Goal: Transaction & Acquisition: Purchase product/service

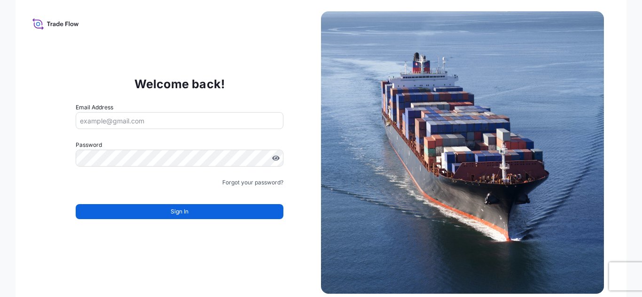
type input "[PERSON_NAME][EMAIL_ADDRESS][PERSON_NAME][DOMAIN_NAME]"
click at [207, 203] on div "Sign In" at bounding box center [180, 209] width 208 height 21
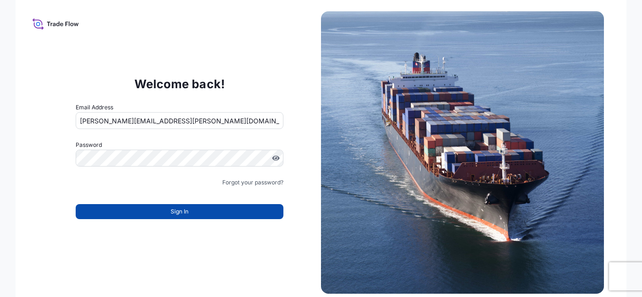
click at [209, 210] on button "Sign In" at bounding box center [180, 211] width 208 height 15
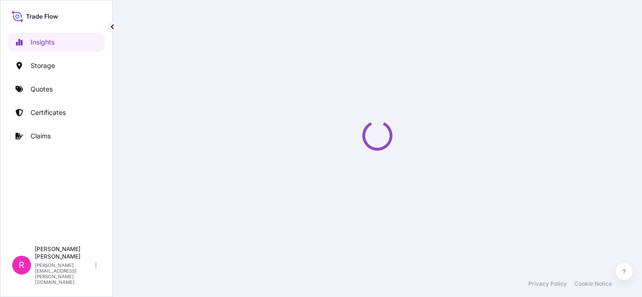
select select "2025"
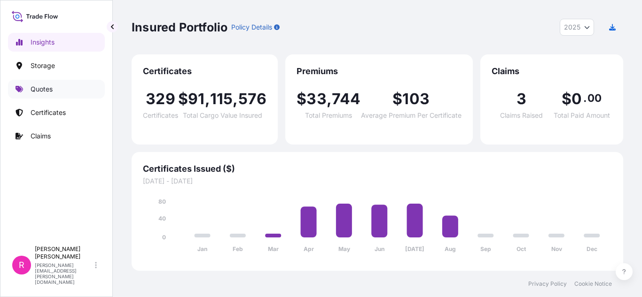
click at [54, 86] on link "Quotes" at bounding box center [56, 89] width 97 height 19
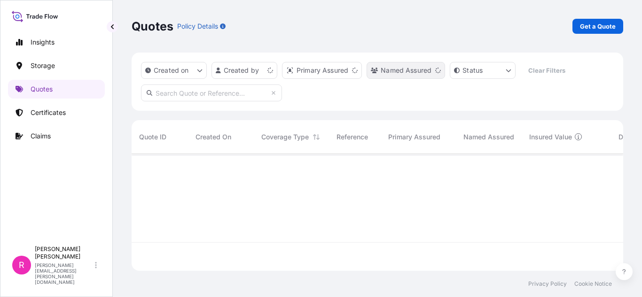
scroll to position [115, 484]
click at [602, 26] on p "Get a Quote" at bounding box center [598, 26] width 36 height 9
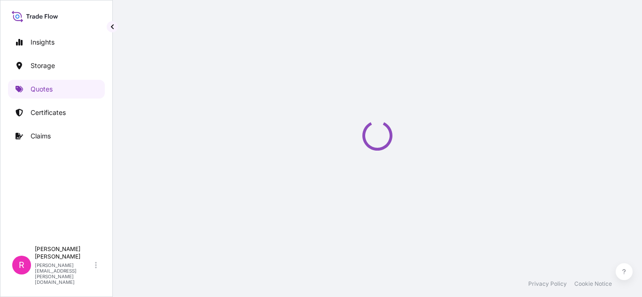
scroll to position [15, 0]
select select "Water"
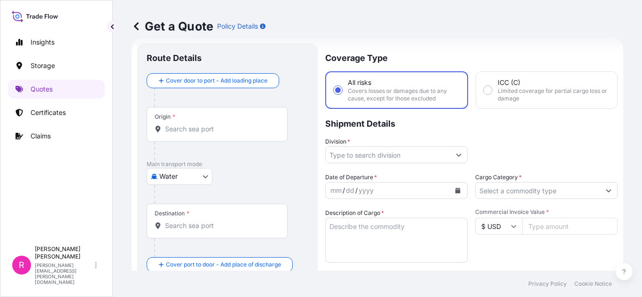
click at [227, 131] on input "Origin *" at bounding box center [220, 129] width 111 height 9
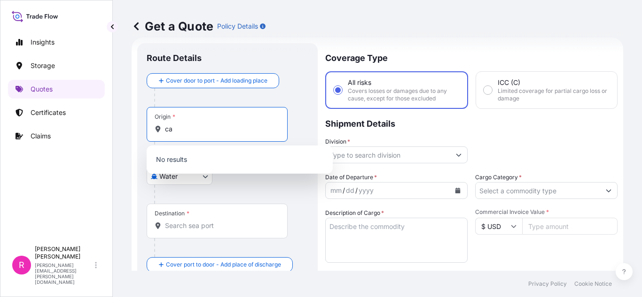
type input "c"
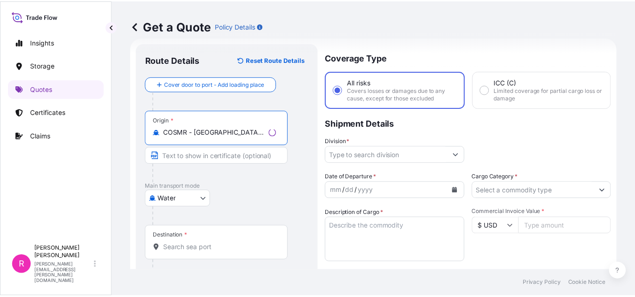
scroll to position [62, 0]
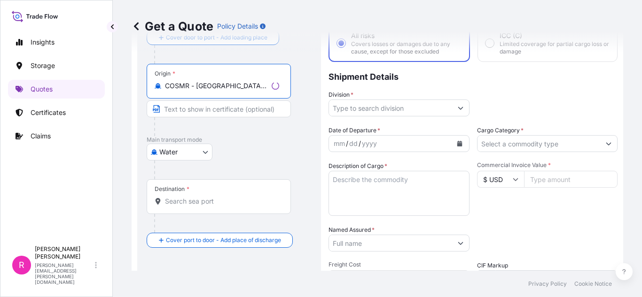
type input "COSMR - [GEOGRAPHIC_DATA][PERSON_NAME], [GEOGRAPHIC_DATA]"
click at [202, 203] on input "Destination *" at bounding box center [222, 201] width 114 height 9
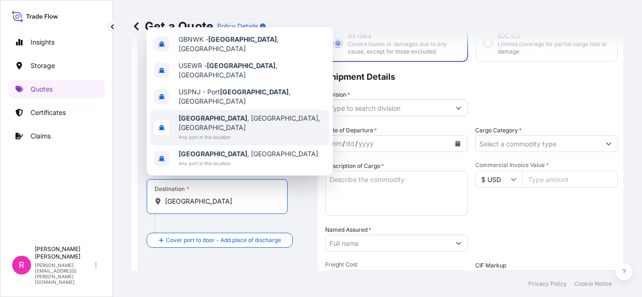
click at [248, 130] on div "[GEOGRAPHIC_DATA] , [GEOGRAPHIC_DATA], [GEOGRAPHIC_DATA] Any port in this locat…" at bounding box center [239, 128] width 179 height 36
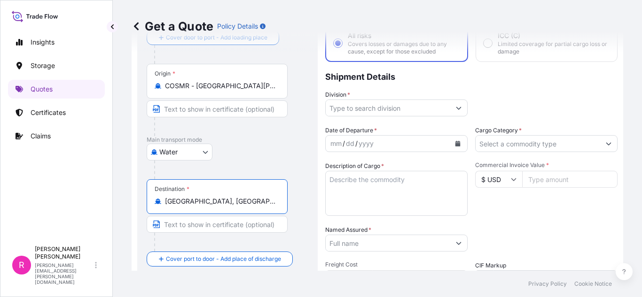
type input "[GEOGRAPHIC_DATA], [GEOGRAPHIC_DATA], [GEOGRAPHIC_DATA]"
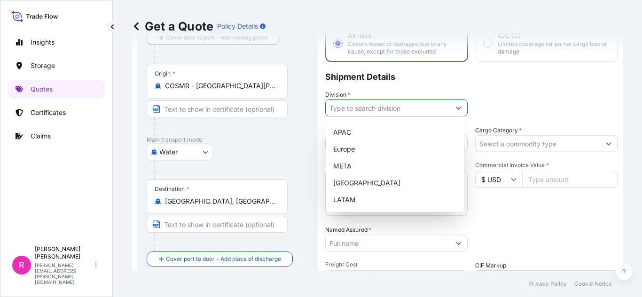
click at [374, 108] on input "Division *" at bounding box center [388, 108] width 125 height 17
click at [378, 206] on div "LATAM" at bounding box center [394, 200] width 131 height 17
type input "LATAM"
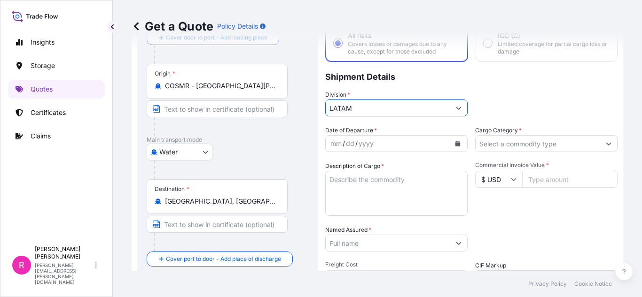
click at [452, 148] on button "Calendar" at bounding box center [457, 143] width 15 height 15
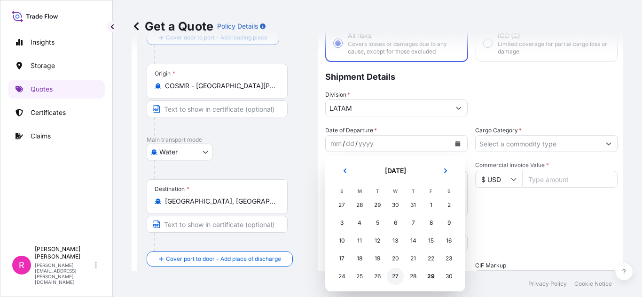
click at [397, 274] on div "27" at bounding box center [395, 276] width 17 height 17
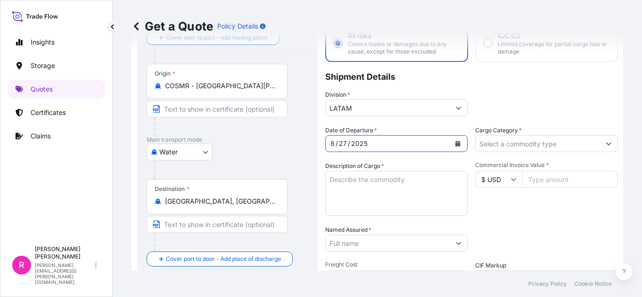
click at [511, 133] on label "Cargo Category *" at bounding box center [498, 130] width 47 height 9
click at [511, 135] on input "Cargo Category *" at bounding box center [537, 143] width 125 height 17
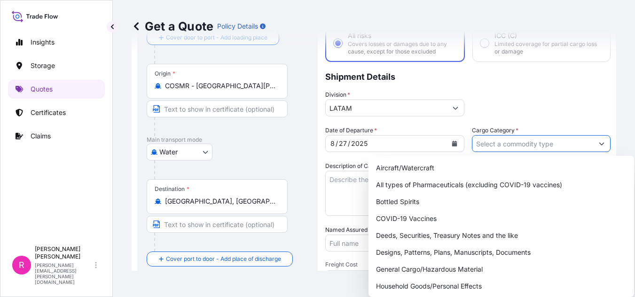
click at [514, 141] on input "Cargo Category *" at bounding box center [532, 143] width 121 height 17
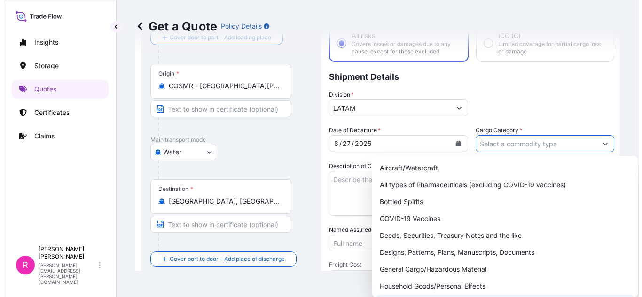
scroll to position [47, 0]
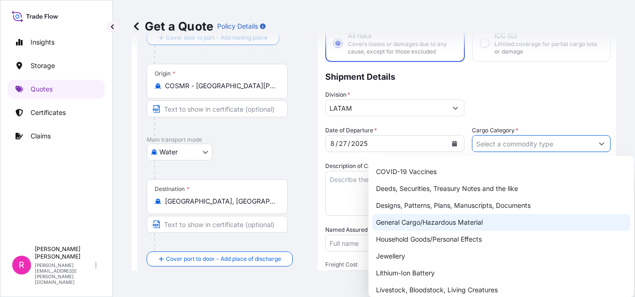
click at [425, 226] on div "General Cargo/Hazardous Material" at bounding box center [501, 222] width 258 height 17
type input "General Cargo/Hazardous Material"
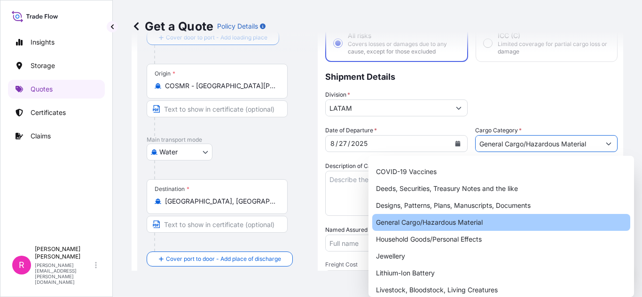
click at [336, 179] on textarea "Description of Cargo *" at bounding box center [396, 193] width 142 height 45
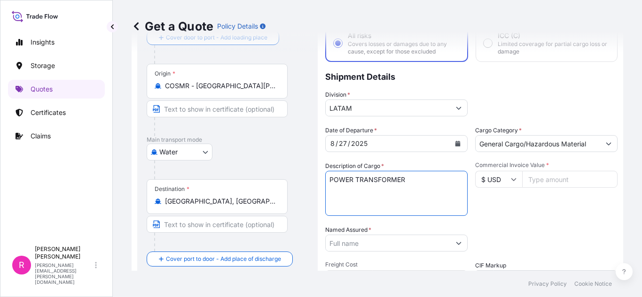
type textarea "POWER TRANSFORMER"
drag, startPoint x: 590, startPoint y: 169, endPoint x: 576, endPoint y: 176, distance: 14.7
click at [588, 171] on div "Commercial Invoice Value * $ USD" at bounding box center [546, 189] width 142 height 54
click at [565, 179] on input "Commercial Invoice Value *" at bounding box center [569, 179] width 95 height 17
type input "369837"
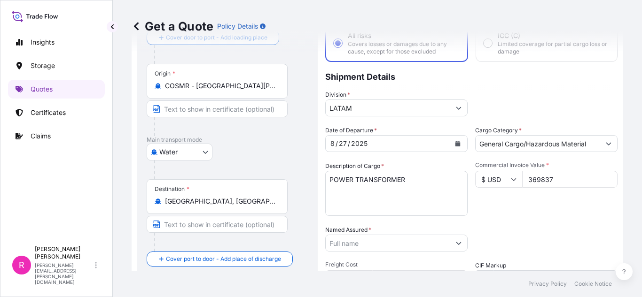
click at [363, 249] on input "Named Assured *" at bounding box center [388, 243] width 125 height 17
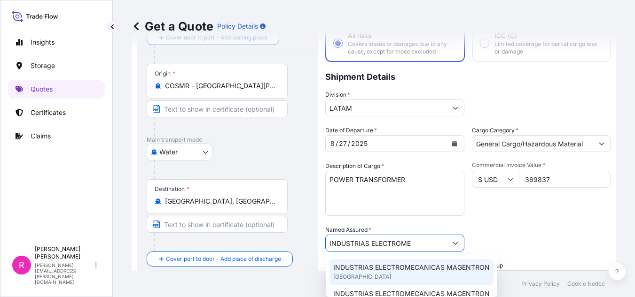
click at [405, 266] on span "INDUSTRIAS ELECTROMECANICAS MAGENTRON" at bounding box center [411, 267] width 156 height 9
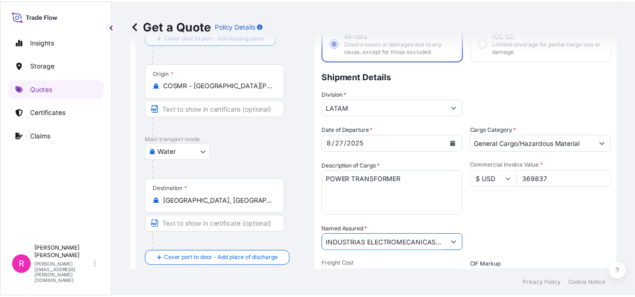
scroll to position [156, 0]
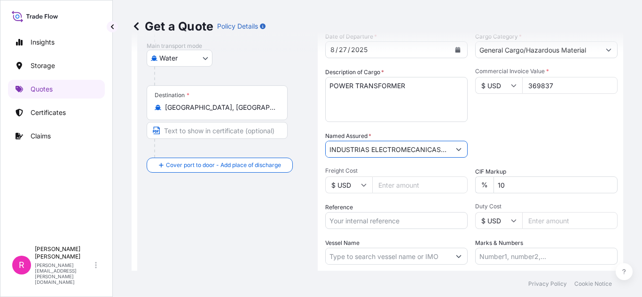
type input "INDUSTRIAS ELECTROMECANICAS MAGENTRON"
click at [375, 225] on input "Reference" at bounding box center [396, 220] width 142 height 17
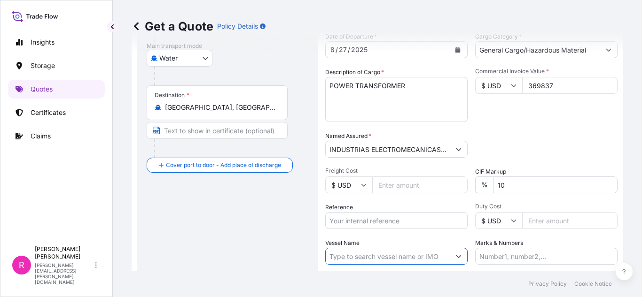
click at [394, 255] on input "Vessel Name" at bounding box center [388, 256] width 125 height 17
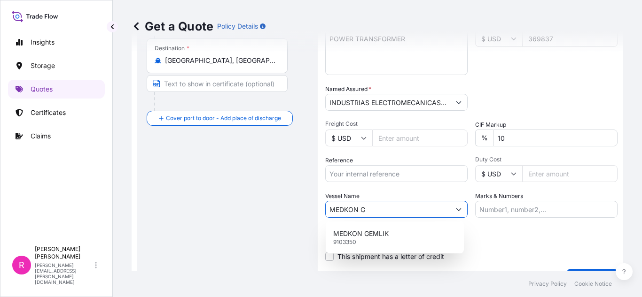
scroll to position [0, 0]
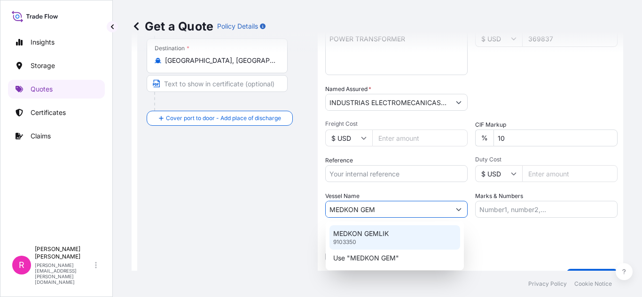
click at [407, 232] on div "MEDKON GEMLIK 9103350" at bounding box center [394, 238] width 131 height 24
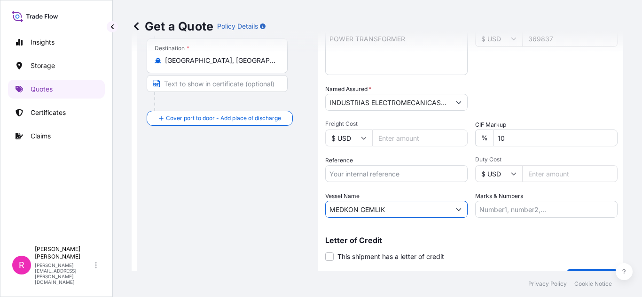
scroll to position [226, 0]
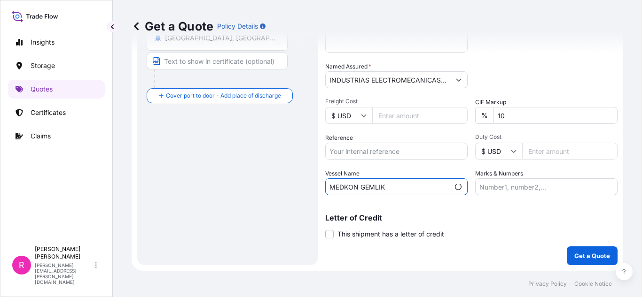
type input "MEDKON GEMLIK"
drag, startPoint x: 571, startPoint y: 246, endPoint x: 581, endPoint y: 254, distance: 12.8
click at [572, 247] on div "Coverage Type All risks Covers losses or damages due to any cause, except for t…" at bounding box center [471, 49] width 292 height 433
click at [581, 254] on p "Get a Quote" at bounding box center [592, 255] width 36 height 9
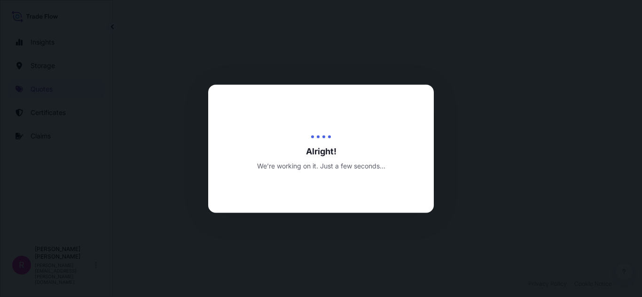
click at [186, 180] on div at bounding box center [321, 148] width 642 height 297
select select "Water"
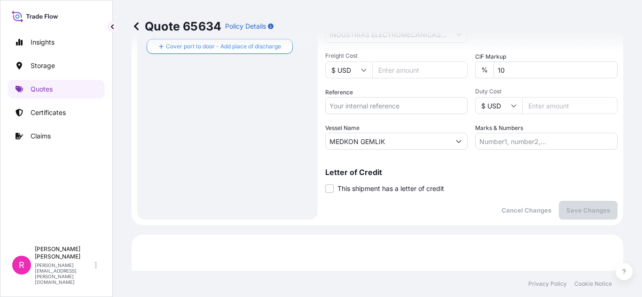
scroll to position [130, 0]
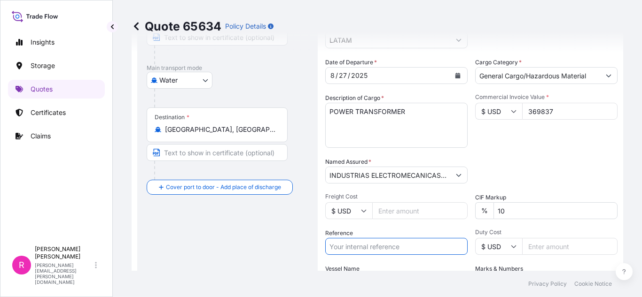
click at [397, 242] on input "Reference" at bounding box center [396, 246] width 142 height 17
paste input "CO4061153410"
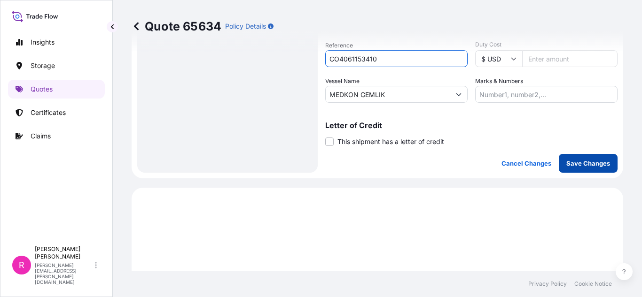
type input "CO4061153410"
click at [585, 170] on button "Save Changes" at bounding box center [588, 163] width 59 height 19
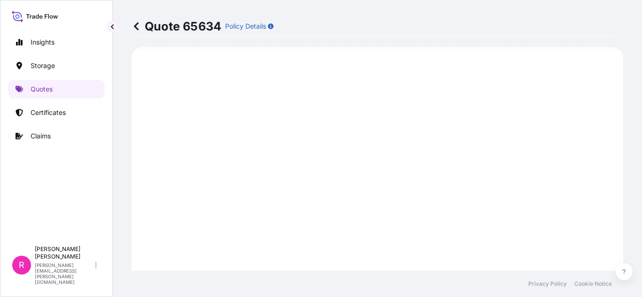
select select "Water"
click at [58, 86] on link "Quotes" at bounding box center [56, 89] width 97 height 19
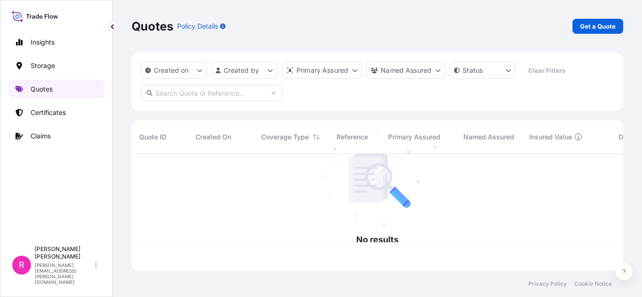
scroll to position [115, 484]
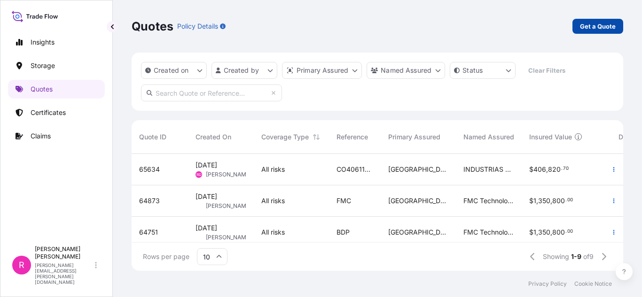
click at [587, 27] on p "Get a Quote" at bounding box center [598, 26] width 36 height 9
select select "Water"
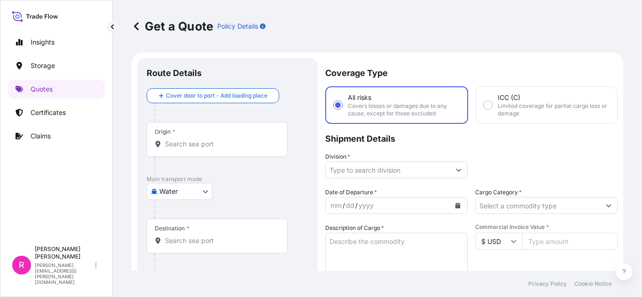
scroll to position [15, 0]
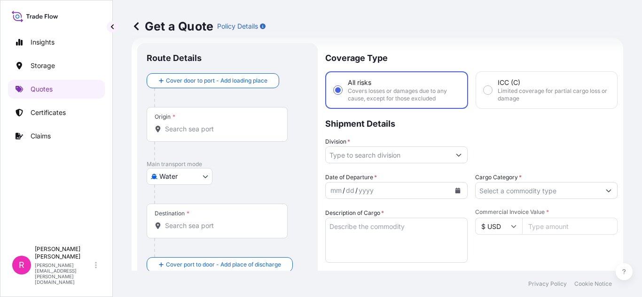
click at [187, 140] on div "Origin *" at bounding box center [217, 124] width 141 height 35
click at [187, 134] on input "Origin *" at bounding box center [220, 129] width 111 height 9
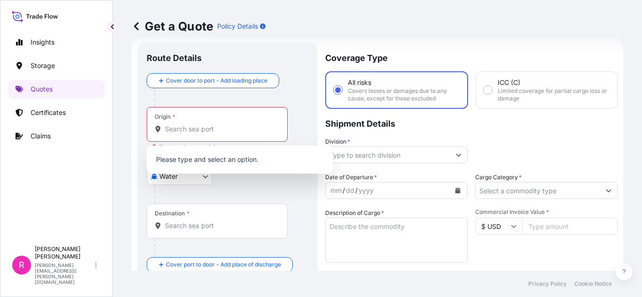
drag, startPoint x: 216, startPoint y: 122, endPoint x: 213, endPoint y: 126, distance: 5.5
click at [215, 124] on div "Origin *" at bounding box center [217, 124] width 141 height 35
click at [215, 125] on input "Origin * Please select an origin" at bounding box center [220, 129] width 111 height 9
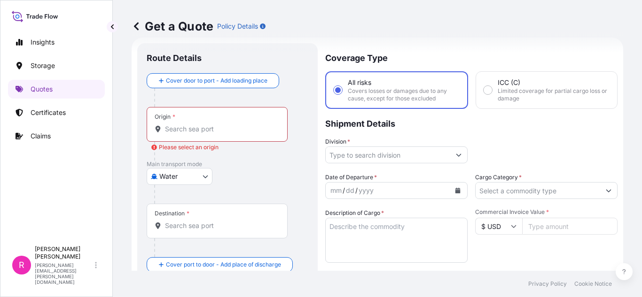
click at [177, 133] on input "Origin * Please select an origin" at bounding box center [220, 129] width 111 height 9
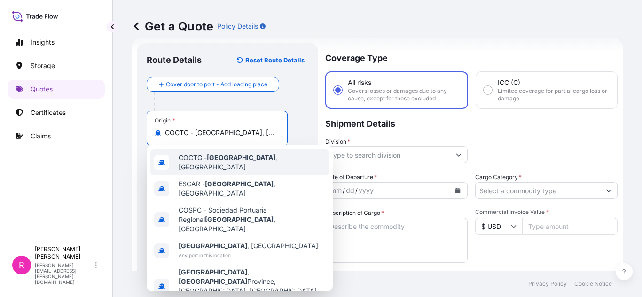
scroll to position [62, 0]
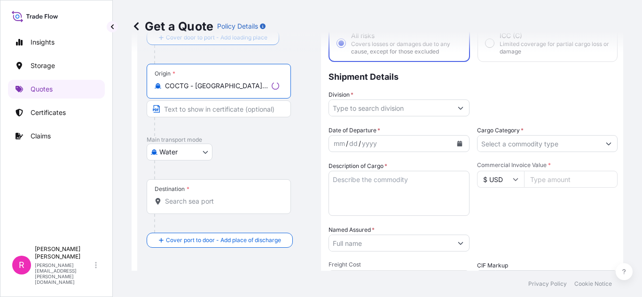
type input "COCTG - [GEOGRAPHIC_DATA], [GEOGRAPHIC_DATA]"
drag, startPoint x: 194, startPoint y: 200, endPoint x: 191, endPoint y: 205, distance: 6.1
click at [191, 205] on input "Destination *" at bounding box center [222, 201] width 114 height 9
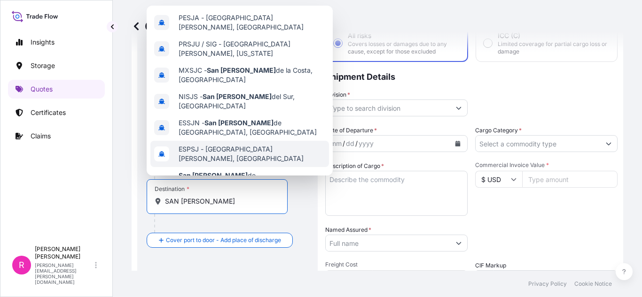
scroll to position [25, 0]
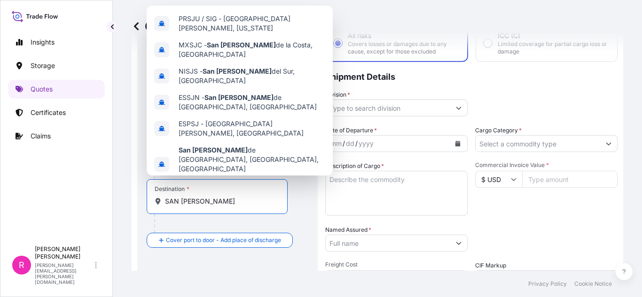
click at [210, 201] on input "SAN [PERSON_NAME]" at bounding box center [220, 201] width 111 height 9
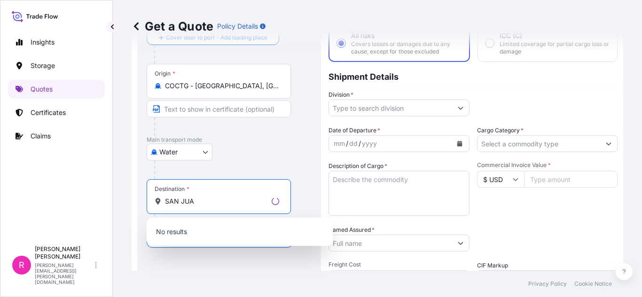
scroll to position [0, 0]
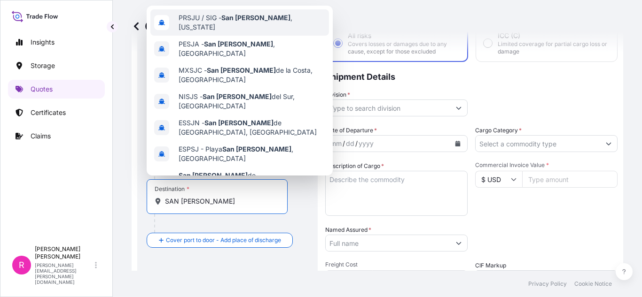
click at [261, 28] on div "PRSJU / SIG - [GEOGRAPHIC_DATA][PERSON_NAME] , [US_STATE]" at bounding box center [239, 22] width 179 height 26
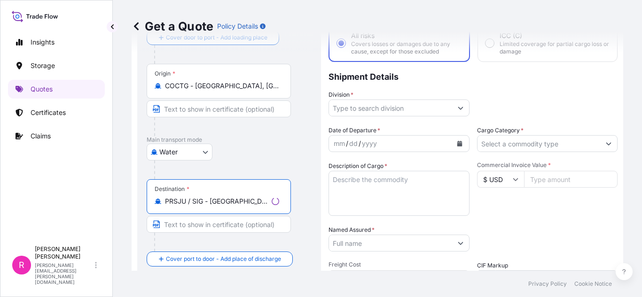
type input "PRSJU / SIG - [GEOGRAPHIC_DATA][PERSON_NAME], [US_STATE]"
click at [371, 99] on div "Division *" at bounding box center [398, 103] width 141 height 26
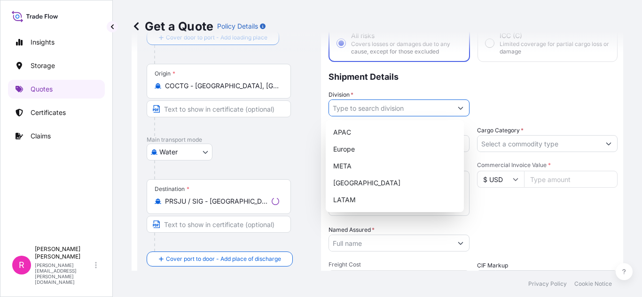
drag, startPoint x: 374, startPoint y: 108, endPoint x: 373, endPoint y: 144, distance: 36.2
click at [375, 113] on input "Division *" at bounding box center [390, 108] width 123 height 17
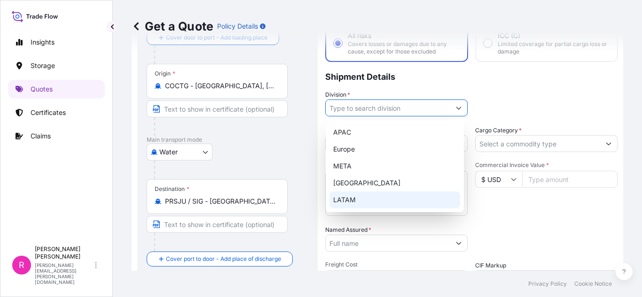
click at [358, 195] on div "LATAM" at bounding box center [394, 200] width 131 height 17
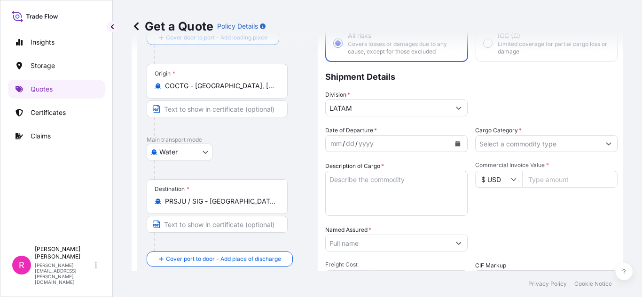
type input "Europe"
click at [458, 147] on button "Calendar" at bounding box center [457, 143] width 15 height 15
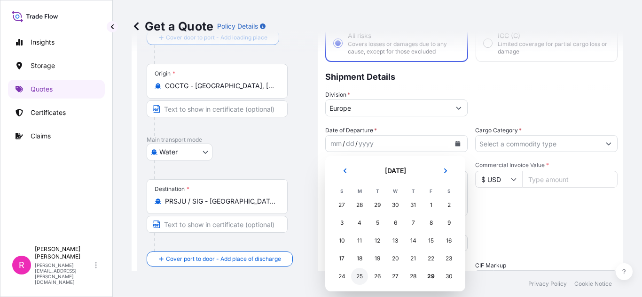
click at [363, 277] on div "25" at bounding box center [359, 276] width 17 height 17
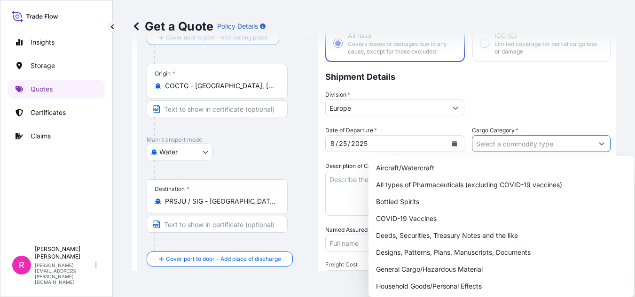
click at [517, 145] on input "Cargo Category *" at bounding box center [532, 143] width 121 height 17
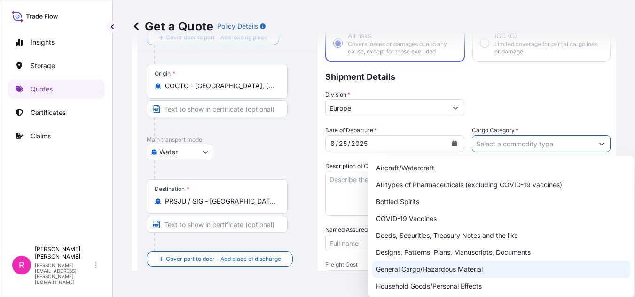
click at [406, 268] on div "General Cargo/Hazardous Material" at bounding box center [501, 269] width 258 height 17
type input "General Cargo/Hazardous Material"
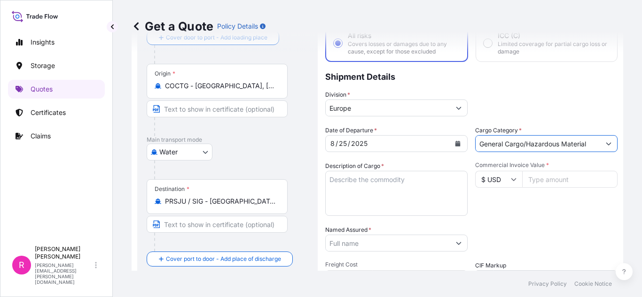
click at [378, 184] on textarea "Description of Cargo *" at bounding box center [396, 193] width 142 height 45
drag, startPoint x: 364, startPoint y: 196, endPoint x: 371, endPoint y: 193, distance: 7.4
click at [365, 195] on textarea "Description of Cargo *" at bounding box center [396, 193] width 142 height 45
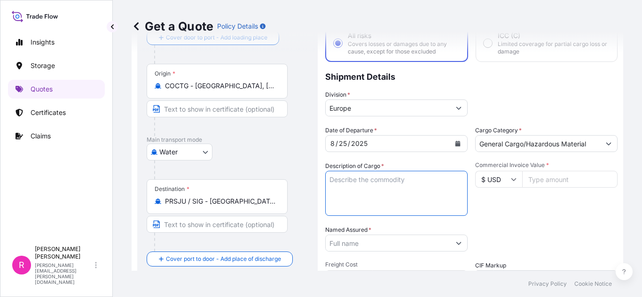
paste textarea "POWER TRANSFORMER"
type textarea "POWER TRANSFORMER"
drag, startPoint x: 560, startPoint y: 180, endPoint x: 556, endPoint y: 182, distance: 5.1
click at [558, 180] on input "Commercial Invoice Value *" at bounding box center [569, 179] width 95 height 17
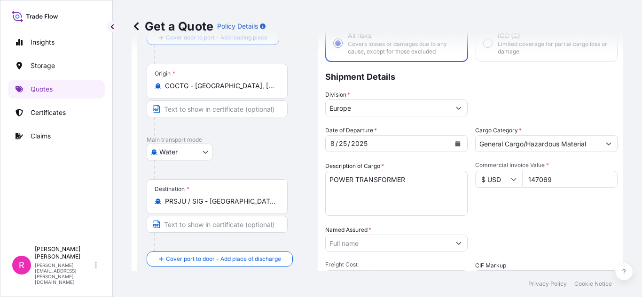
scroll to position [109, 0]
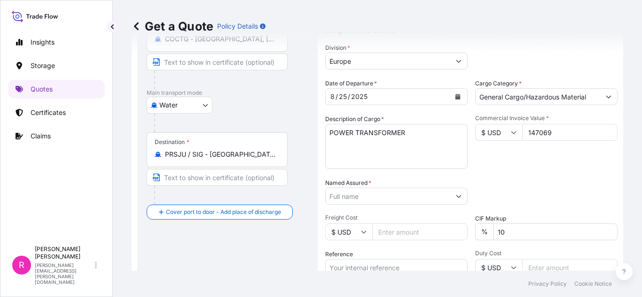
type input "147069"
click at [399, 189] on input "Named Assured *" at bounding box center [388, 196] width 125 height 17
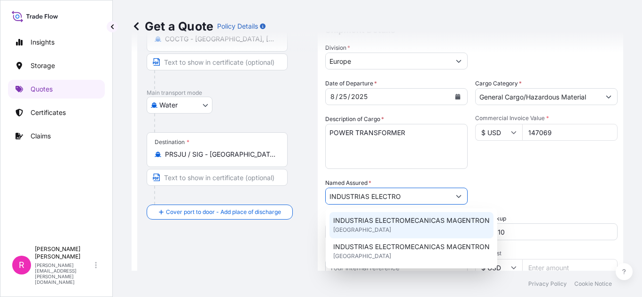
click at [417, 222] on span "INDUSTRIAS ELECTROMECANICAS MAGENTRON" at bounding box center [411, 220] width 156 height 9
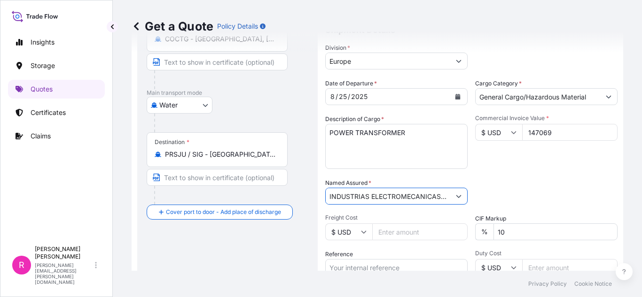
scroll to position [156, 0]
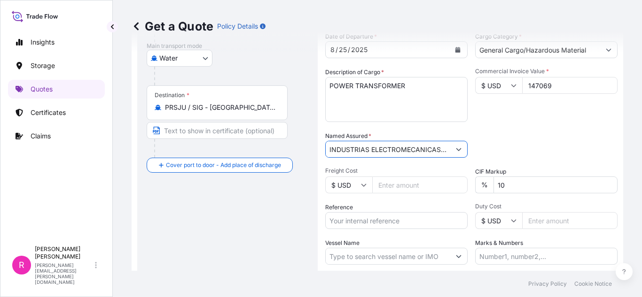
type input "INDUSTRIAS ELECTROMECANICAS MAGENTRON"
click at [377, 220] on input "Reference" at bounding box center [396, 220] width 142 height 17
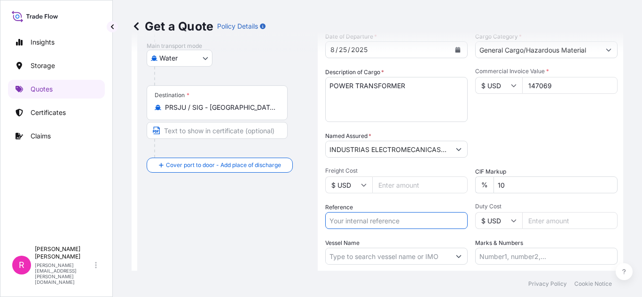
paste input "CO4061153211"
type input "CO4061153211"
click at [382, 251] on input "Vessel Name" at bounding box center [388, 256] width 125 height 17
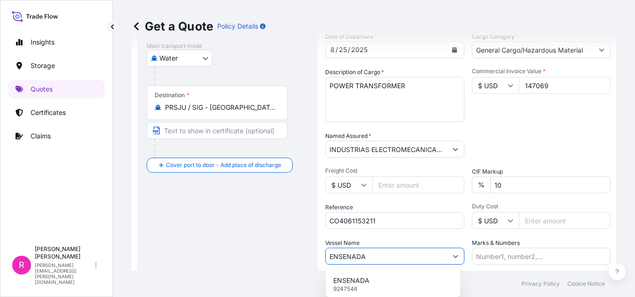
click at [389, 273] on div "ENSENADA 9247546" at bounding box center [392, 284] width 127 height 24
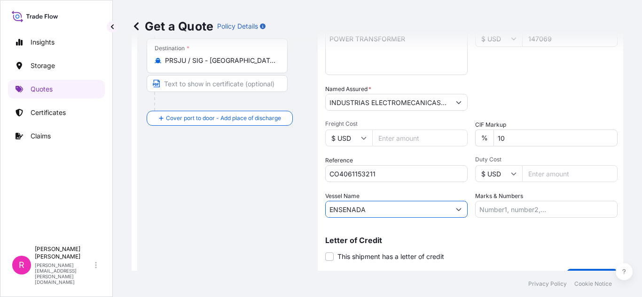
scroll to position [226, 0]
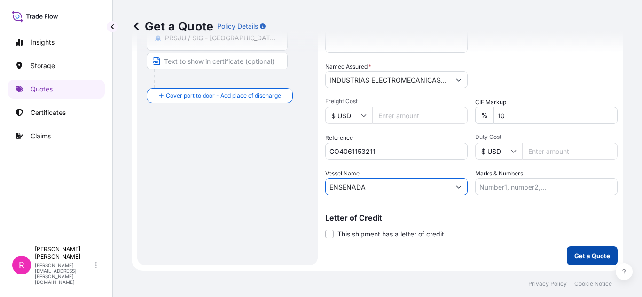
type input "ENSENADA"
click at [580, 243] on div "Coverage Type All risks Covers losses or damages due to any cause, except for t…" at bounding box center [471, 49] width 292 height 433
click at [567, 251] on button "Get a Quote" at bounding box center [592, 256] width 51 height 19
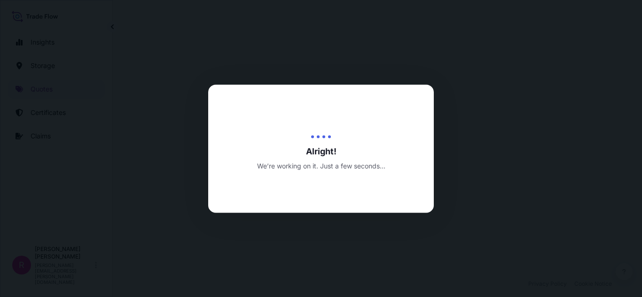
select select "Water"
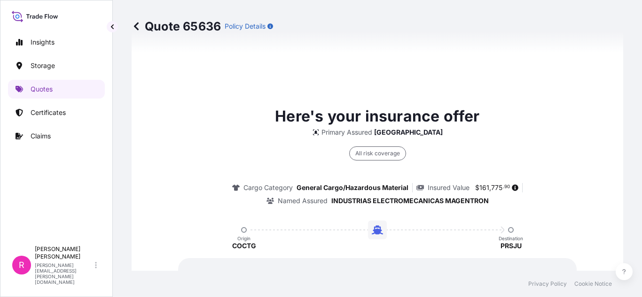
scroll to position [1488, 0]
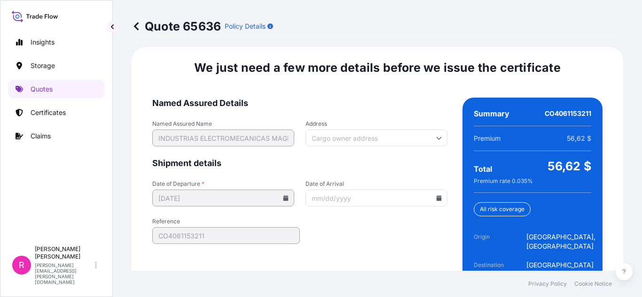
click at [437, 190] on input "Date of Arrival" at bounding box center [376, 198] width 142 height 17
click at [436, 190] on div at bounding box center [376, 198] width 142 height 17
click at [436, 195] on icon at bounding box center [438, 198] width 5 height 6
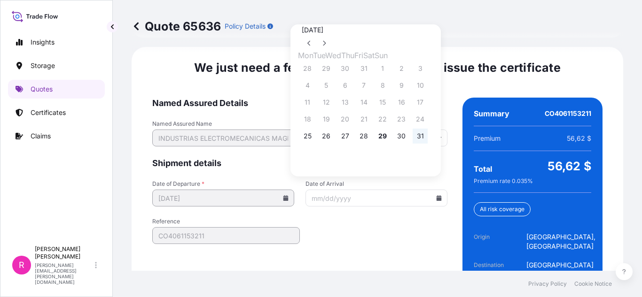
click at [428, 144] on button "31" at bounding box center [420, 136] width 15 height 15
type input "[DATE]"
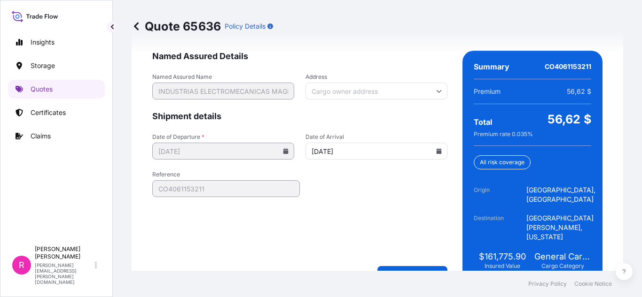
scroll to position [1540, 0]
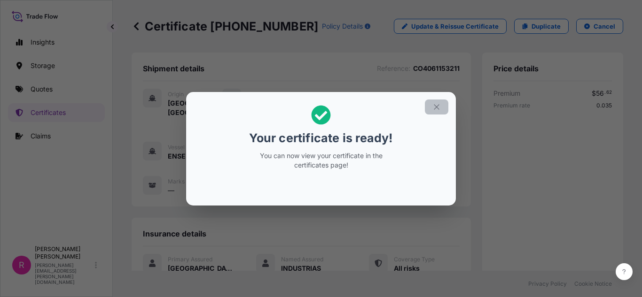
click at [436, 112] on button "button" at bounding box center [436, 107] width 23 height 15
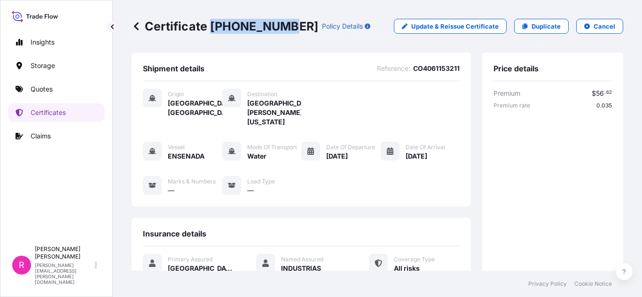
drag, startPoint x: 213, startPoint y: 30, endPoint x: 283, endPoint y: 21, distance: 70.0
click at [283, 21] on p "Certificate [PHONE_NUMBER]" at bounding box center [225, 26] width 187 height 15
copy p "[PHONE_NUMBER]"
click at [39, 84] on link "Quotes" at bounding box center [56, 89] width 97 height 19
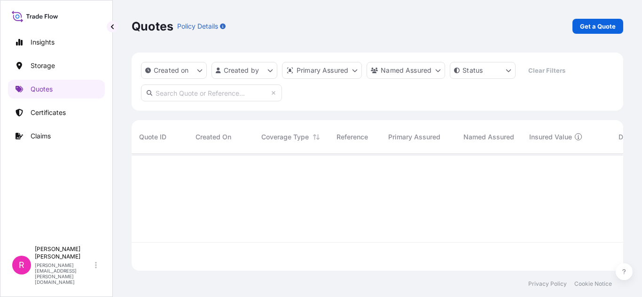
scroll to position [115, 484]
click at [572, 28] on div "Quotes Policy Details Get a Quote" at bounding box center [377, 26] width 491 height 15
click at [600, 21] on link "Get a Quote" at bounding box center [597, 26] width 51 height 15
select select "Water"
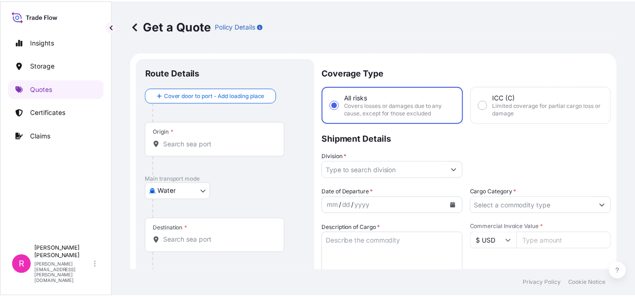
scroll to position [15, 0]
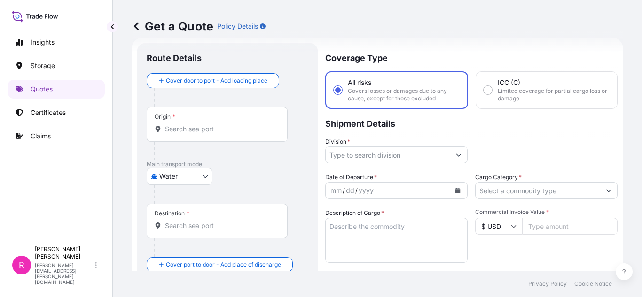
drag, startPoint x: 228, startPoint y: 138, endPoint x: 244, endPoint y: 138, distance: 16.0
click at [237, 137] on div "Origin *" at bounding box center [217, 124] width 141 height 35
click at [237, 134] on input "Origin *" at bounding box center [220, 129] width 111 height 9
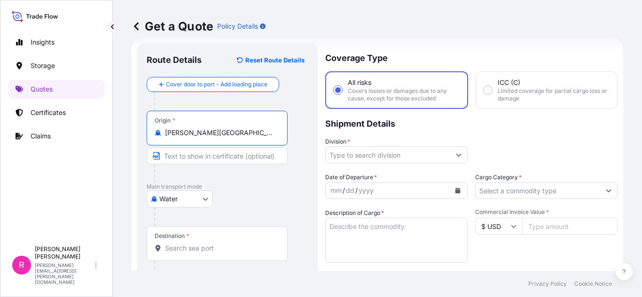
type input "[PERSON_NAME][GEOGRAPHIC_DATA], [GEOGRAPHIC_DATA]"
click at [214, 233] on div "Destination *" at bounding box center [217, 243] width 141 height 35
click at [214, 244] on input "Destination *" at bounding box center [220, 248] width 111 height 9
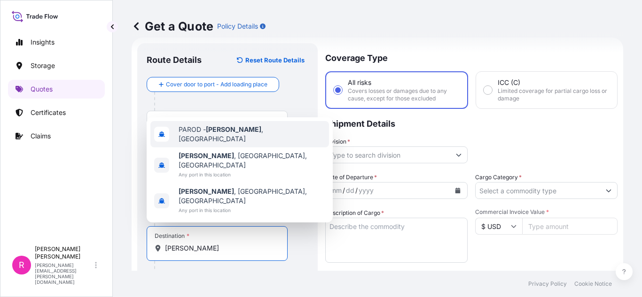
click at [246, 144] on span "[PERSON_NAME] , [GEOGRAPHIC_DATA]" at bounding box center [252, 134] width 147 height 19
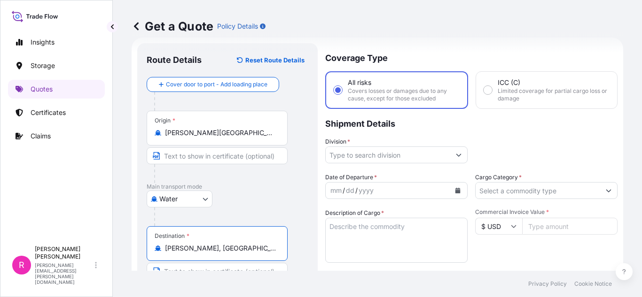
type input "[PERSON_NAME], [GEOGRAPHIC_DATA]"
click at [401, 147] on input "Division *" at bounding box center [388, 155] width 125 height 17
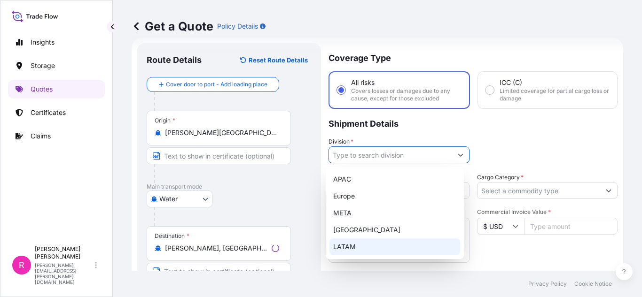
click at [364, 253] on div "LATAM" at bounding box center [394, 247] width 131 height 17
type input "LATAM"
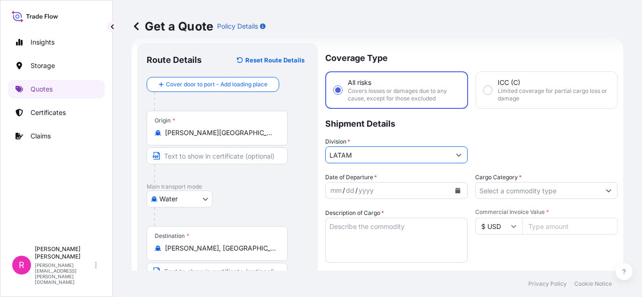
click at [457, 176] on div "Date of Departure * mm / dd / yyyy" at bounding box center [396, 186] width 142 height 26
click at [455, 190] on icon "Calendar" at bounding box center [457, 191] width 5 height 6
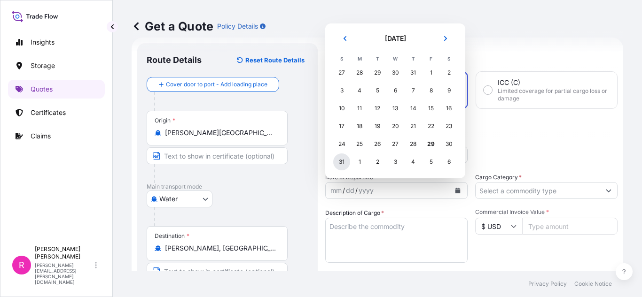
click at [344, 165] on div "31" at bounding box center [341, 162] width 17 height 17
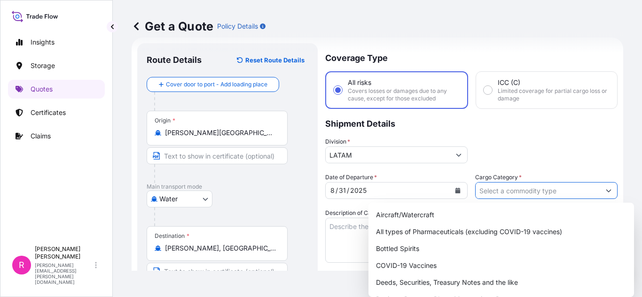
click at [528, 190] on input "Cargo Category *" at bounding box center [537, 190] width 125 height 17
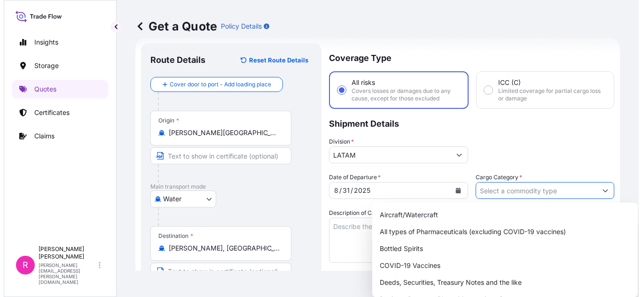
scroll to position [47, 0]
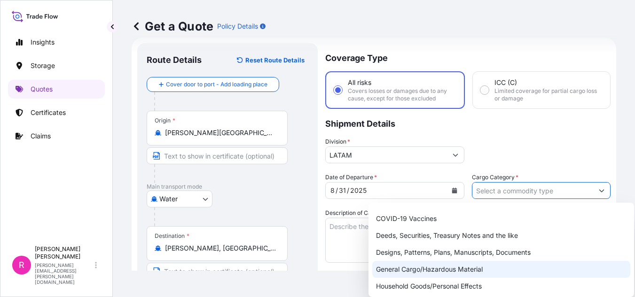
click at [424, 269] on div "General Cargo/Hazardous Material" at bounding box center [501, 269] width 258 height 17
type input "General Cargo/Hazardous Material"
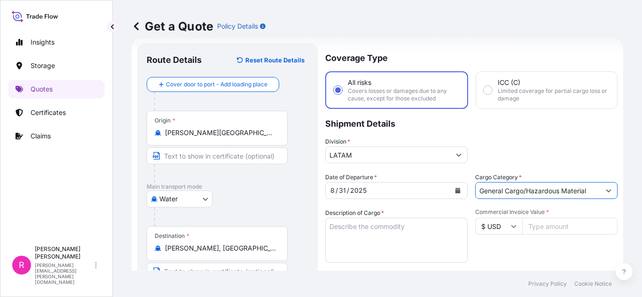
click at [387, 230] on textarea "Description of Cargo *" at bounding box center [396, 240] width 142 height 45
click at [401, 234] on textarea "Description of Cargo *" at bounding box center [396, 240] width 142 height 45
paste textarea "POWER TRANSFORMER"
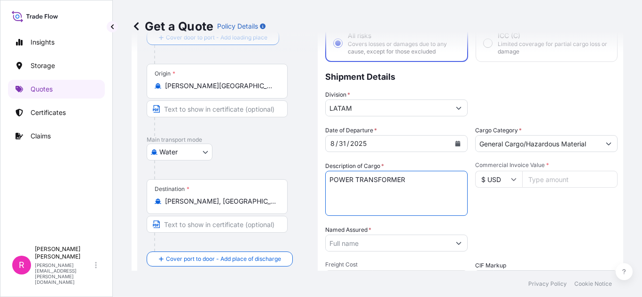
scroll to position [109, 0]
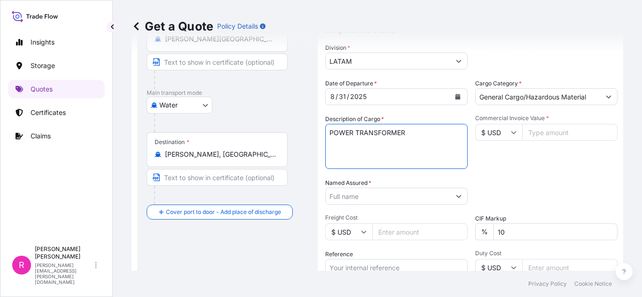
type textarea "POWER TRANSFORMER"
click at [547, 132] on input "Commercial Invoice Value *" at bounding box center [569, 132] width 95 height 17
type input "325447"
click at [407, 194] on input "Named Assured *" at bounding box center [388, 196] width 125 height 17
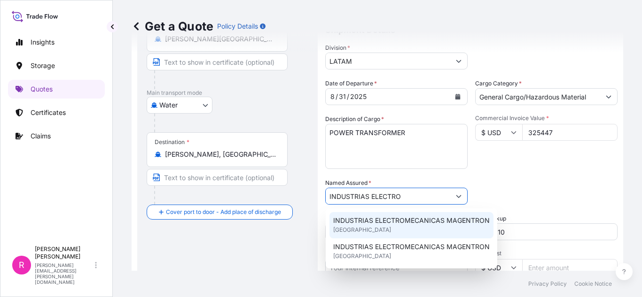
click at [412, 224] on span "INDUSTRIAS ELECTROMECANICAS MAGENTRON" at bounding box center [411, 220] width 156 height 9
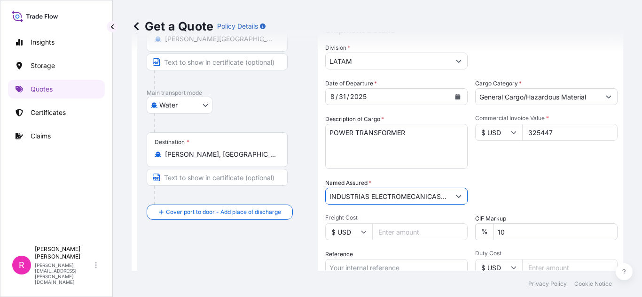
scroll to position [156, 0]
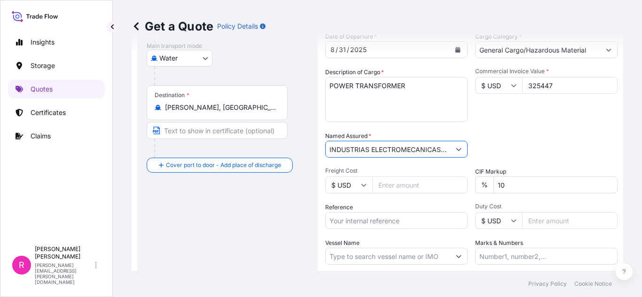
type input "INDUSTRIAS ELECTROMECANICAS MAGENTRON"
click at [374, 219] on body "2 options available. Insights Storage Quotes Certificates Claims R [PERSON_NAME…" at bounding box center [321, 148] width 642 height 297
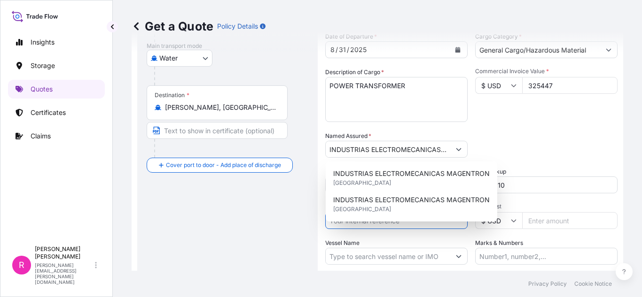
paste input "CO4061153228"
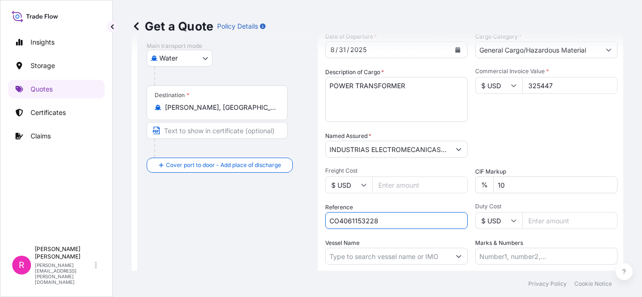
type input "CO4061153228"
click at [393, 261] on input "Vessel Name" at bounding box center [388, 256] width 125 height 17
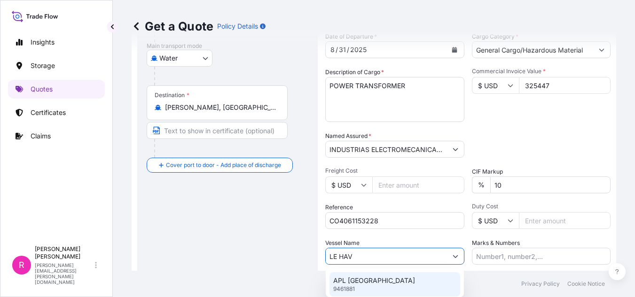
click at [396, 284] on div "APL [GEOGRAPHIC_DATA] 9461881" at bounding box center [394, 284] width 131 height 24
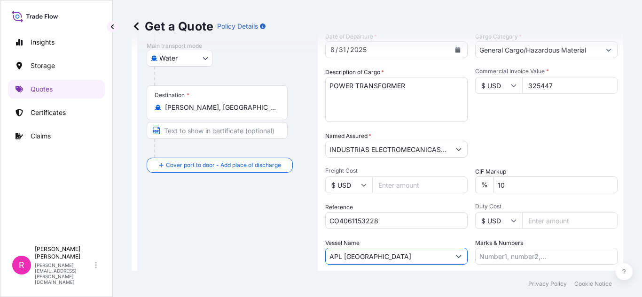
scroll to position [226, 0]
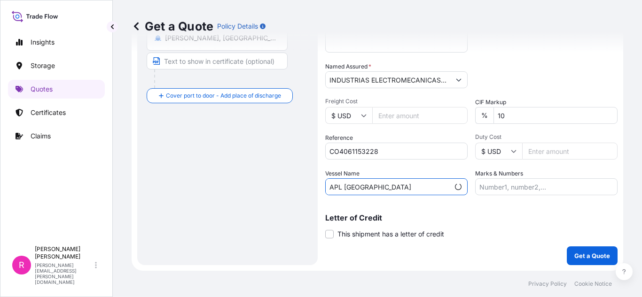
type input "APL [GEOGRAPHIC_DATA]"
click at [574, 248] on button "Get a Quote" at bounding box center [592, 256] width 51 height 19
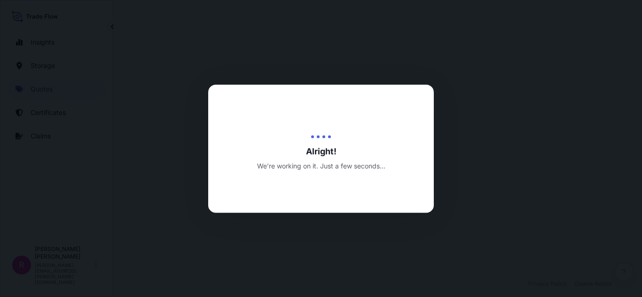
select select "Water"
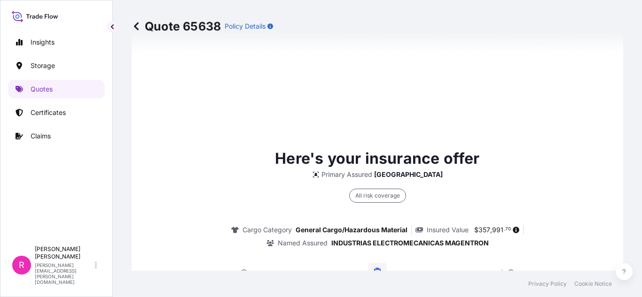
scroll to position [1479, 0]
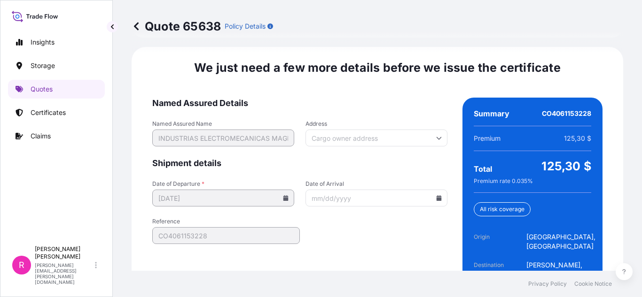
click at [431, 191] on input "Date of Arrival" at bounding box center [376, 198] width 142 height 17
click at [436, 195] on icon at bounding box center [438, 198] width 5 height 6
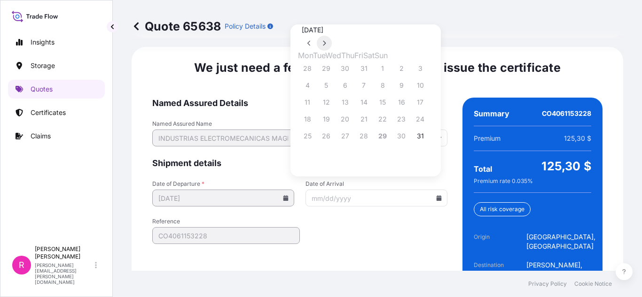
click at [326, 41] on icon at bounding box center [324, 43] width 3 height 5
click at [329, 73] on button "2" at bounding box center [326, 68] width 15 height 15
type input "[DATE]"
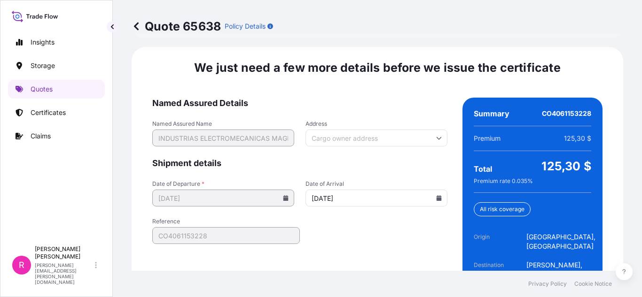
scroll to position [1521, 0]
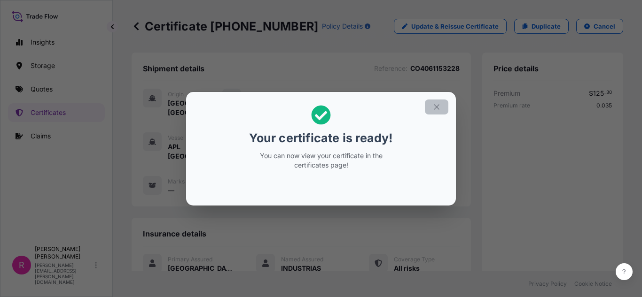
click at [439, 103] on icon "button" at bounding box center [436, 107] width 8 height 8
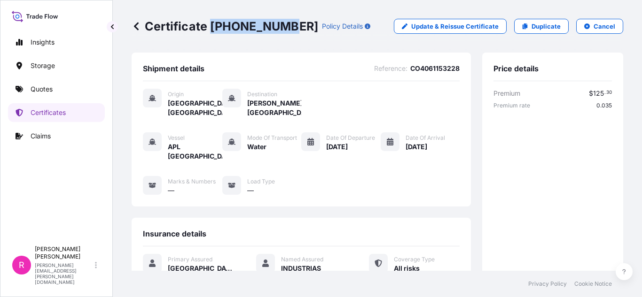
drag, startPoint x: 210, startPoint y: 27, endPoint x: 280, endPoint y: 26, distance: 70.0
click at [280, 26] on p "Certificate [PHONE_NUMBER]" at bounding box center [225, 26] width 187 height 15
copy p "[PHONE_NUMBER]"
click at [62, 95] on link "Quotes" at bounding box center [56, 89] width 97 height 19
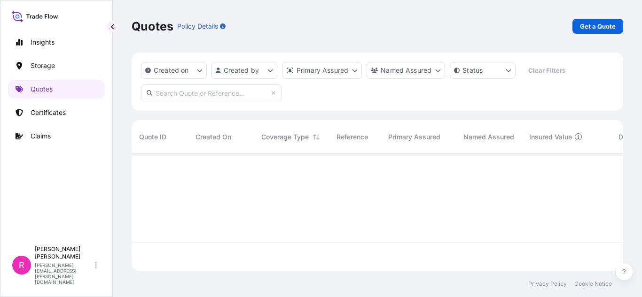
scroll to position [115, 484]
click at [600, 21] on link "Get a Quote" at bounding box center [597, 26] width 51 height 15
select select "Water"
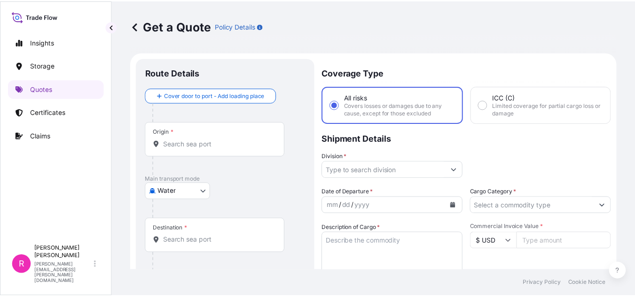
scroll to position [15, 0]
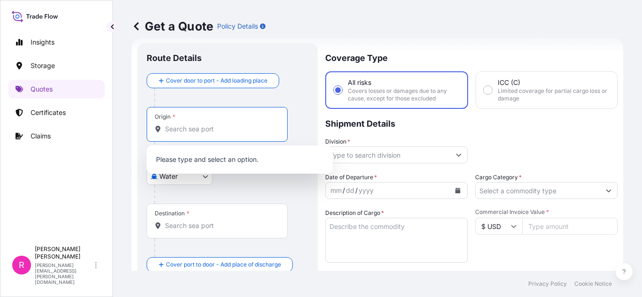
click at [177, 133] on input "Origin *" at bounding box center [220, 129] width 111 height 9
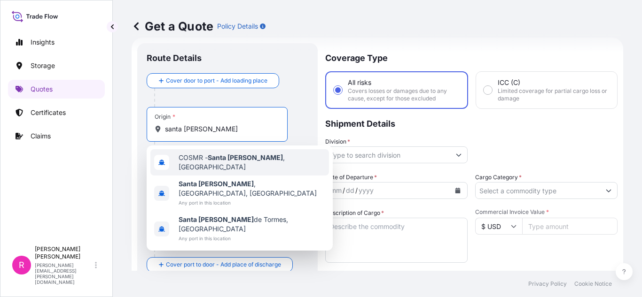
click at [258, 158] on span "COSMR - [GEOGRAPHIC_DATA][PERSON_NAME] , [GEOGRAPHIC_DATA]" at bounding box center [252, 162] width 147 height 19
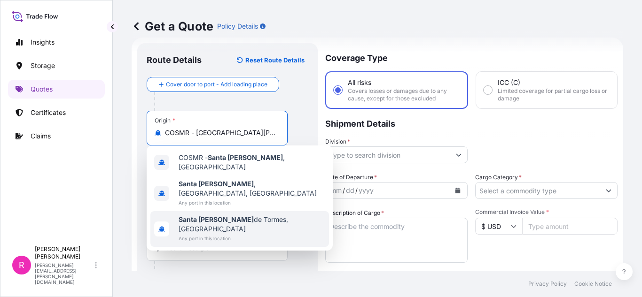
type input "COSMR - [GEOGRAPHIC_DATA][PERSON_NAME], [GEOGRAPHIC_DATA]"
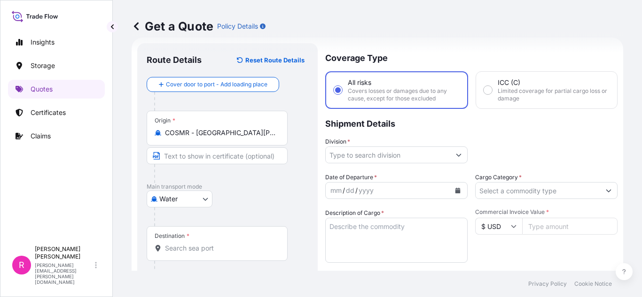
drag, startPoint x: 207, startPoint y: 222, endPoint x: 199, endPoint y: 253, distance: 32.0
click at [206, 226] on div at bounding box center [231, 217] width 154 height 19
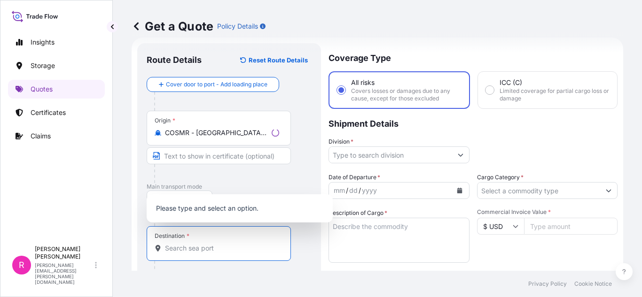
click at [199, 253] on input "Destination *" at bounding box center [222, 248] width 114 height 9
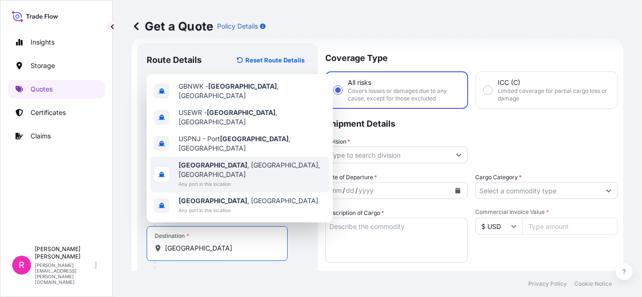
click at [226, 183] on span "Any port in this location" at bounding box center [252, 183] width 147 height 9
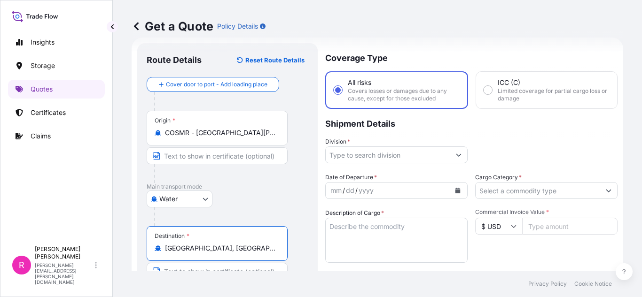
type input "[GEOGRAPHIC_DATA], [GEOGRAPHIC_DATA], [GEOGRAPHIC_DATA]"
drag, startPoint x: 374, startPoint y: 140, endPoint x: 375, endPoint y: 148, distance: 7.6
click at [375, 144] on div "Division *" at bounding box center [396, 150] width 142 height 26
drag, startPoint x: 375, startPoint y: 148, endPoint x: 375, endPoint y: 158, distance: 9.9
click at [375, 150] on input "Division *" at bounding box center [388, 155] width 125 height 17
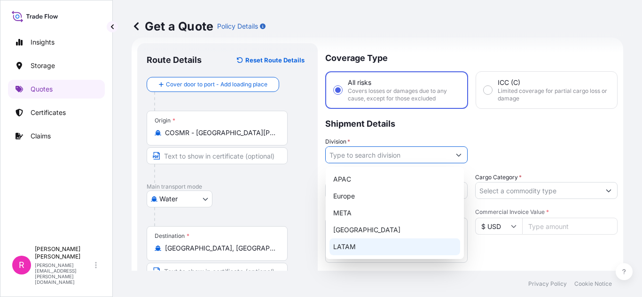
click at [358, 242] on div "LATAM" at bounding box center [394, 247] width 131 height 17
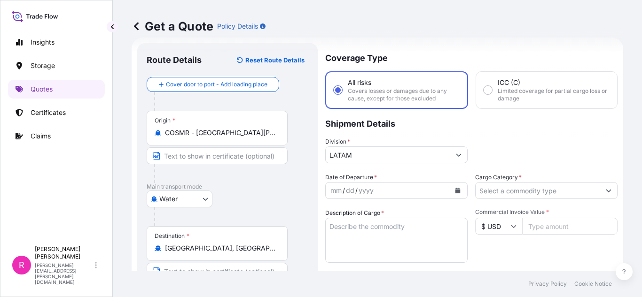
type input "Europe"
click at [466, 187] on div "Date of Departure * mm / dd / yyyy Cargo Category * Description of Cargo * Comm…" at bounding box center [471, 289] width 292 height 233
click at [455, 193] on icon "Calendar" at bounding box center [457, 191] width 5 height 6
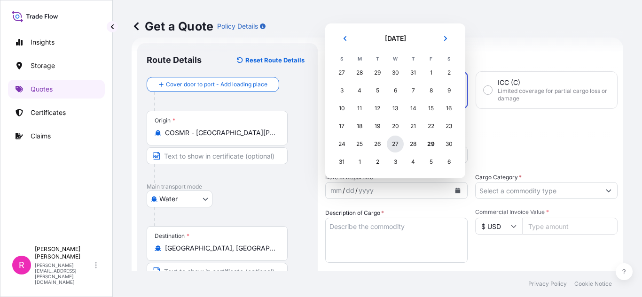
click at [392, 145] on div "27" at bounding box center [395, 144] width 17 height 17
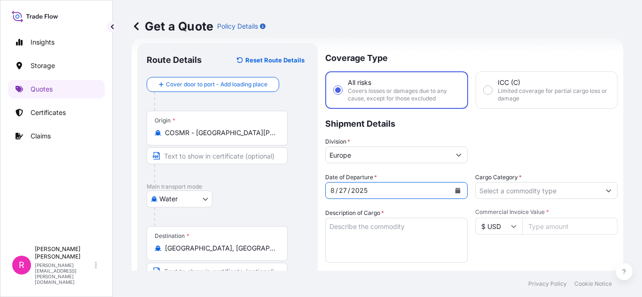
click at [584, 197] on input "Cargo Category *" at bounding box center [537, 190] width 125 height 17
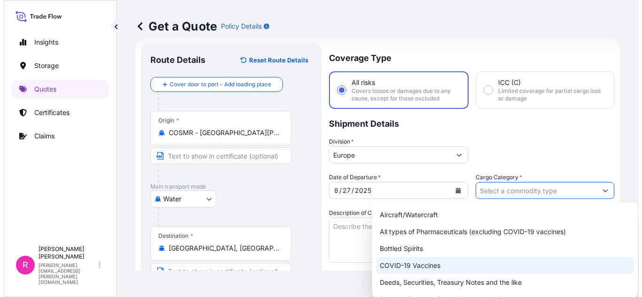
scroll to position [47, 0]
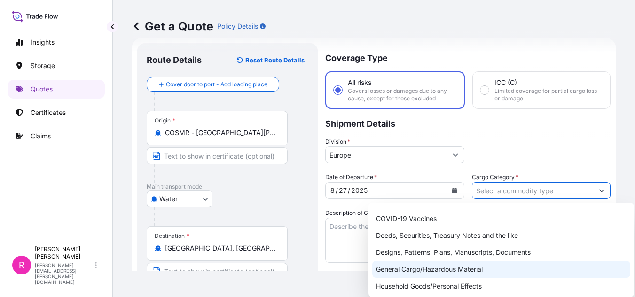
click at [428, 263] on div "General Cargo/Hazardous Material" at bounding box center [501, 269] width 258 height 17
type input "General Cargo/Hazardous Material"
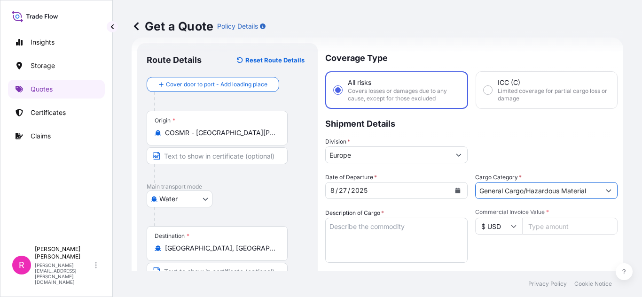
click at [384, 232] on textarea "Description of Cargo *" at bounding box center [396, 240] width 142 height 45
click at [352, 220] on textarea "Description of Cargo *" at bounding box center [396, 240] width 142 height 45
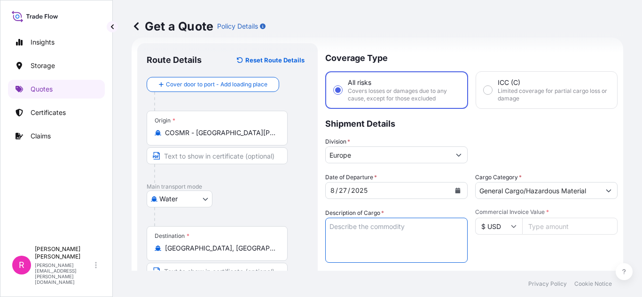
paste textarea "POWER TRANSFORMER"
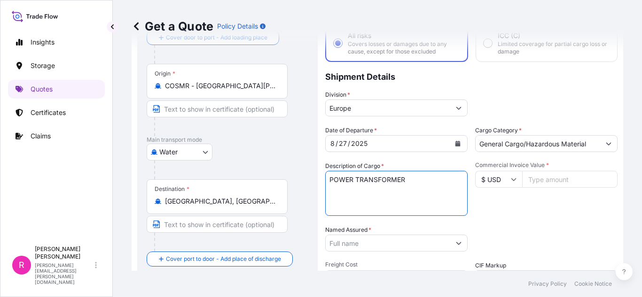
scroll to position [109, 0]
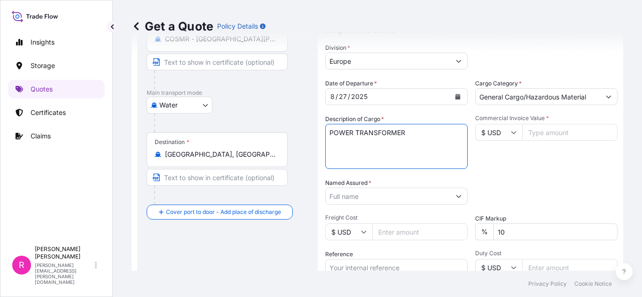
type textarea "POWER TRANSFORMER"
drag, startPoint x: 544, startPoint y: 133, endPoint x: 279, endPoint y: 113, distance: 265.7
click at [544, 133] on input "Commercial Invoice Value *" at bounding box center [569, 132] width 95 height 17
click at [547, 135] on input "Commercial Invoice Value *" at bounding box center [569, 132] width 95 height 17
type input "2"
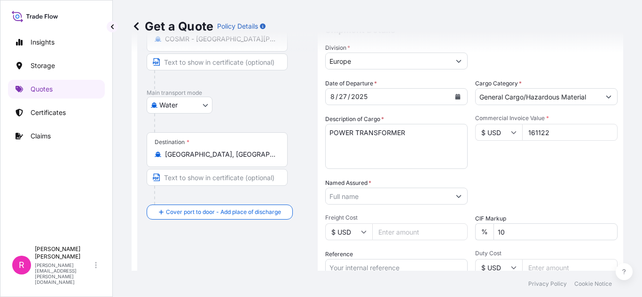
type input "161122"
click at [441, 188] on div at bounding box center [396, 196] width 142 height 17
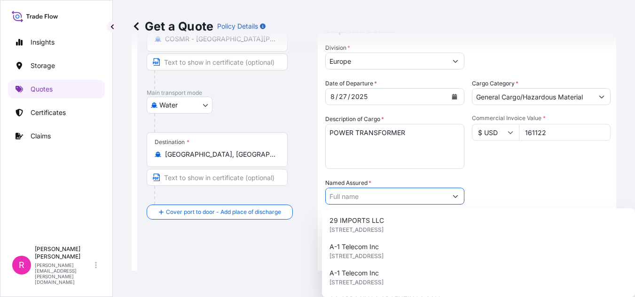
click at [442, 192] on input "Named Assured *" at bounding box center [386, 196] width 121 height 17
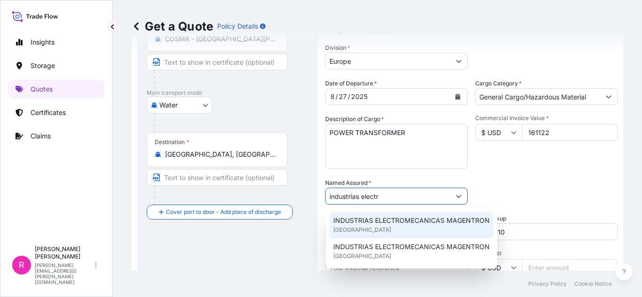
click at [397, 229] on div "INDUSTRIAS ELECTROMECANICAS MAGENTRON [GEOGRAPHIC_DATA]" at bounding box center [411, 225] width 164 height 26
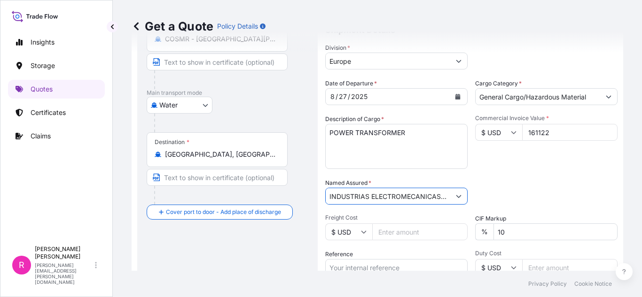
scroll to position [156, 0]
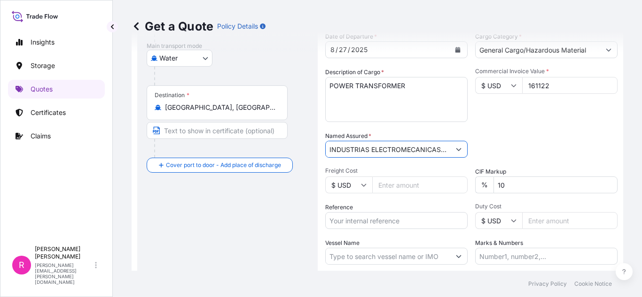
type input "INDUSTRIAS ELECTROMECANICAS MAGENTRON"
click at [377, 223] on input "Reference" at bounding box center [396, 220] width 142 height 17
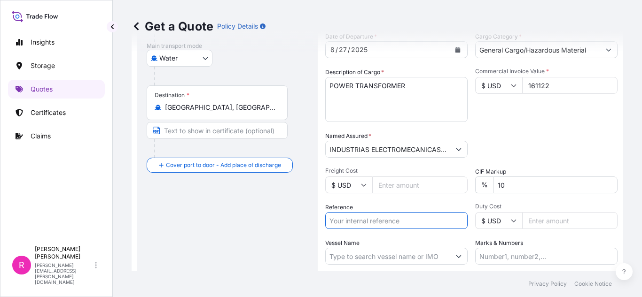
paste input "CO4061153221"
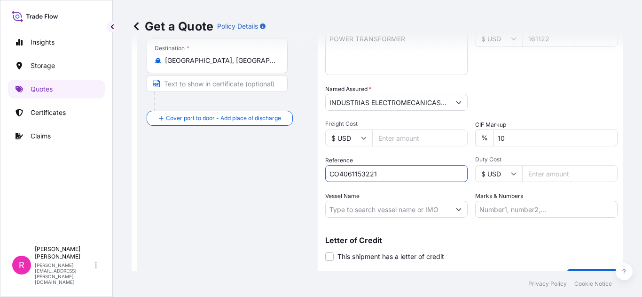
type input "CO4061153221"
click at [379, 211] on input "Vessel Name" at bounding box center [388, 209] width 125 height 17
drag, startPoint x: 358, startPoint y: 208, endPoint x: 353, endPoint y: 212, distance: 7.0
click at [356, 211] on input "Vessel Name" at bounding box center [388, 209] width 125 height 17
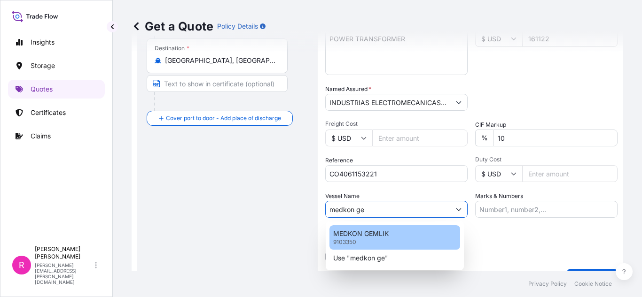
click at [398, 228] on div "MEDKON GEMLIK 9103350" at bounding box center [394, 238] width 131 height 24
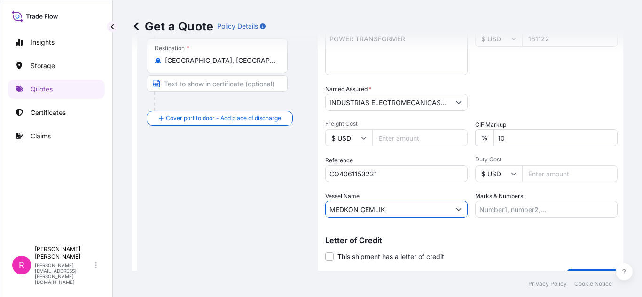
scroll to position [226, 0]
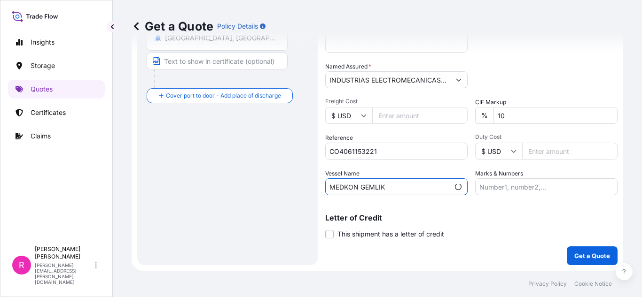
type input "MEDKON GEMLIK"
click at [583, 254] on p "Get a Quote" at bounding box center [592, 255] width 36 height 9
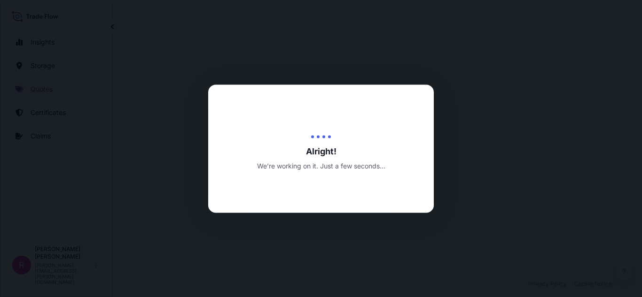
select select "Water"
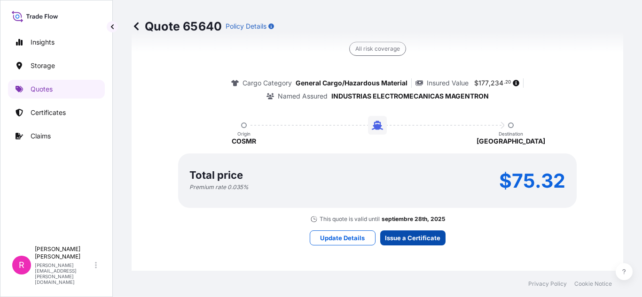
scroll to position [1488, 0]
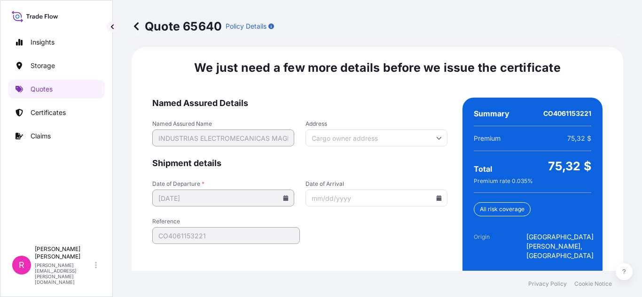
click at [429, 191] on input "Date of Arrival" at bounding box center [376, 198] width 142 height 17
click at [436, 195] on icon at bounding box center [438, 198] width 5 height 6
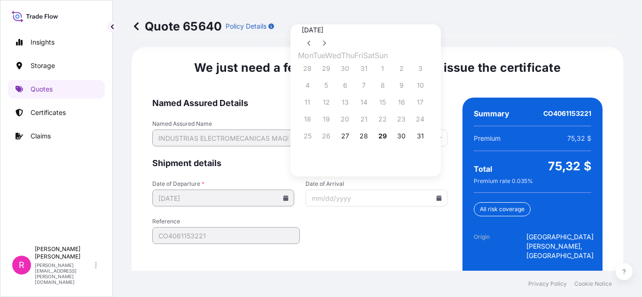
drag, startPoint x: 436, startPoint y: 29, endPoint x: 429, endPoint y: 59, distance: 30.4
click at [326, 40] on icon at bounding box center [324, 43] width 4 height 6
click at [390, 67] on button "5" at bounding box center [382, 68] width 15 height 15
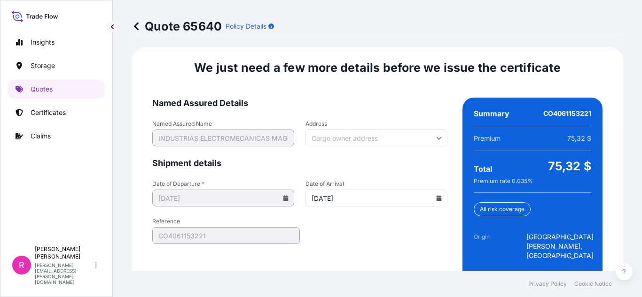
type input "[DATE]"
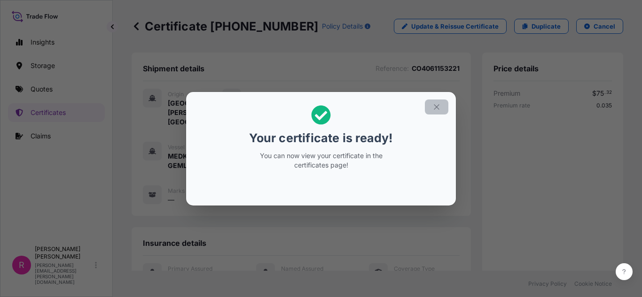
click at [433, 104] on icon "button" at bounding box center [436, 107] width 8 height 8
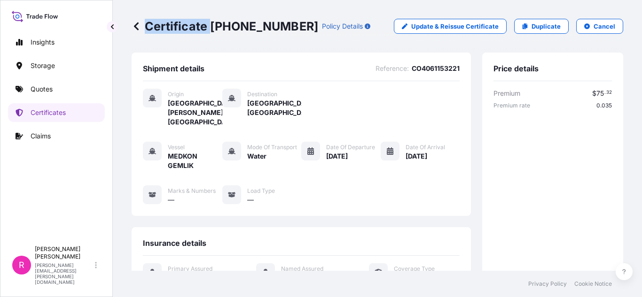
drag, startPoint x: 211, startPoint y: 29, endPoint x: 283, endPoint y: 28, distance: 71.9
click at [283, 28] on p "Certificate [PHONE_NUMBER]" at bounding box center [225, 26] width 187 height 15
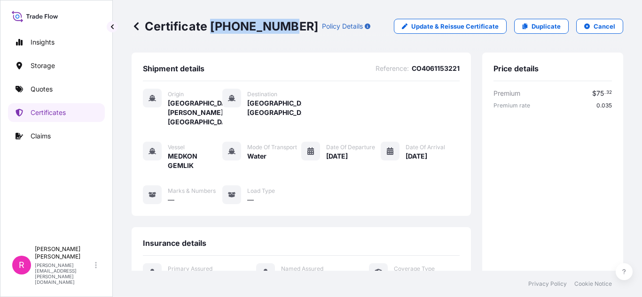
drag, startPoint x: 281, startPoint y: 27, endPoint x: 210, endPoint y: 25, distance: 71.4
click at [209, 25] on p "Certificate [PHONE_NUMBER]" at bounding box center [225, 26] width 187 height 15
copy p "[PHONE_NUMBER]"
